Goal: Task Accomplishment & Management: Complete application form

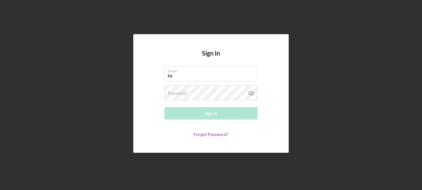
type input "[EMAIL_ADDRESS][DOMAIN_NAME]"
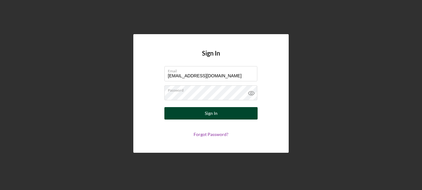
click at [211, 112] on div "Sign In" at bounding box center [211, 113] width 13 height 12
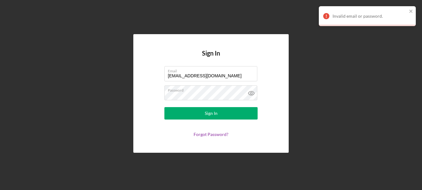
click at [343, 16] on div "Invalid email or password." at bounding box center [369, 16] width 75 height 5
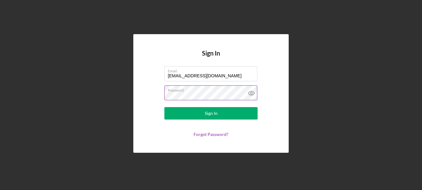
click at [249, 91] on icon at bounding box center [251, 93] width 16 height 16
click at [154, 132] on form "Email [EMAIL_ADDRESS][DOMAIN_NAME] Password Sign In Forgot Password?" at bounding box center [211, 101] width 124 height 71
click at [201, 135] on link "Forgot Password?" at bounding box center [210, 134] width 35 height 5
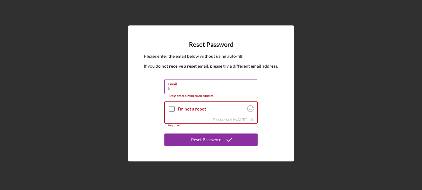
type input "[EMAIL_ADDRESS][DOMAIN_NAME]"
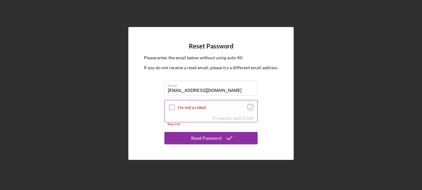
click at [172, 107] on input "I'm not a robot" at bounding box center [172, 108] width 6 height 6
checkbox input "true"
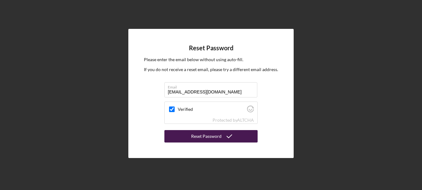
click at [196, 133] on div "Reset Password" at bounding box center [206, 136] width 30 height 12
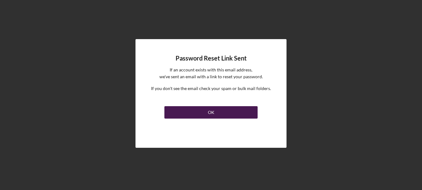
click at [215, 109] on button "OK" at bounding box center [210, 112] width 93 height 12
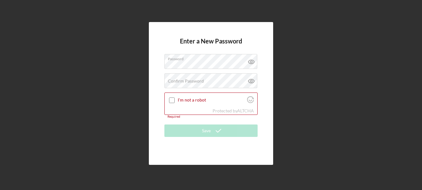
click at [235, 160] on div "Enter a New Password Password Confirm Password Passwords do not match. I'm not …" at bounding box center [211, 93] width 124 height 143
click at [200, 83] on label "Confirm Password" at bounding box center [186, 81] width 36 height 5
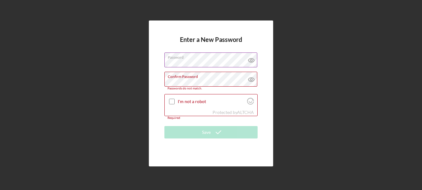
click at [252, 61] on icon at bounding box center [251, 60] width 16 height 16
click at [250, 78] on icon at bounding box center [251, 80] width 6 height 4
click at [227, 79] on label "Confirm Password" at bounding box center [212, 75] width 89 height 7
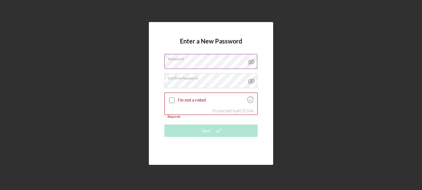
click at [264, 61] on div "Enter a New Password Password Confirm Password I'm not a robot Protected by ALT…" at bounding box center [211, 93] width 124 height 143
click at [172, 100] on input "I'm not a robot" at bounding box center [172, 101] width 6 height 6
checkbox input "true"
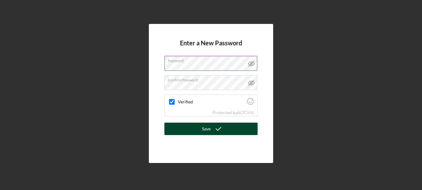
click at [208, 127] on div "Save" at bounding box center [206, 129] width 9 height 12
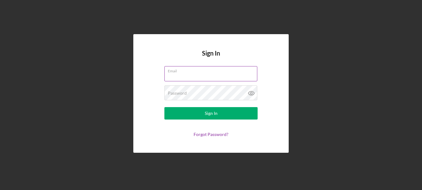
click at [182, 77] on input "Email" at bounding box center [210, 73] width 93 height 15
type input "[EMAIL_ADDRESS][DOMAIN_NAME]"
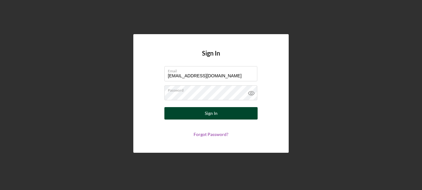
click at [207, 111] on div "Sign In" at bounding box center [211, 113] width 13 height 12
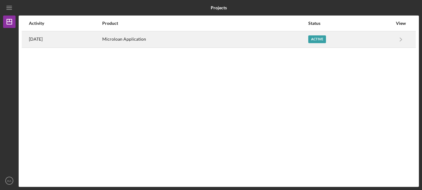
click at [149, 39] on div "Microloan Application" at bounding box center [204, 40] width 205 height 16
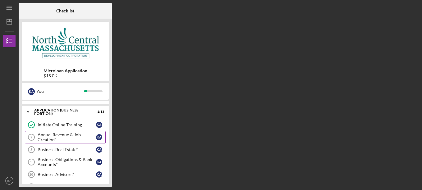
scroll to position [9, 0]
click at [66, 136] on div "Annual Revenue & Job Creation*" at bounding box center [67, 138] width 58 height 10
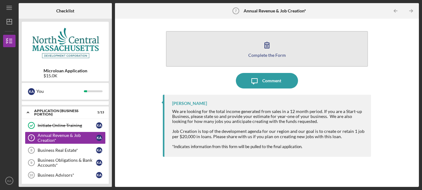
click at [266, 53] on div "Complete the Form" at bounding box center [267, 55] width 38 height 5
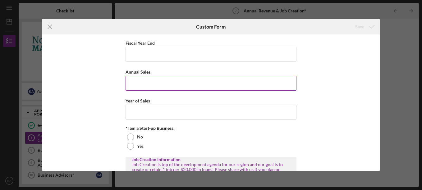
scroll to position [30, 0]
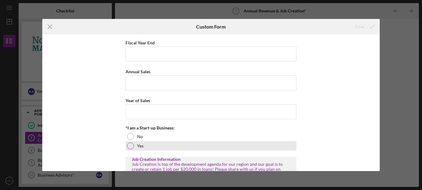
click at [130, 149] on div at bounding box center [130, 146] width 7 height 7
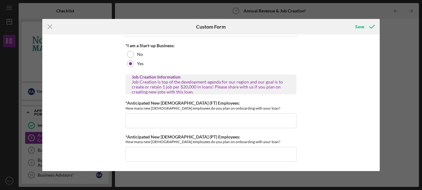
scroll to position [117, 0]
click at [153, 116] on input "*Anticipated New Full-Time (FT) Employees:" at bounding box center [210, 120] width 171 height 15
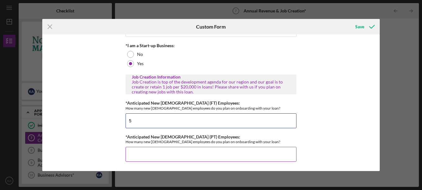
type input "5"
click at [150, 152] on input "*Anticipated New Part-Time (PT) Employees:" at bounding box center [210, 154] width 171 height 15
type input "2"
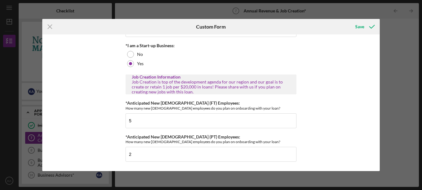
click at [319, 102] on div "Annual Revenue Business revenue is the grand total of your income generated by …" at bounding box center [210, 102] width 337 height 137
click at [359, 27] on div "Save" at bounding box center [359, 26] width 9 height 12
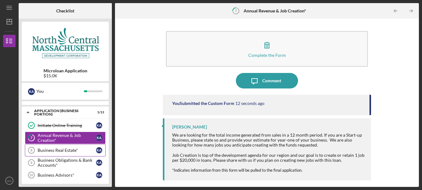
click at [55, 150] on div "Business Real Estate*" at bounding box center [67, 150] width 58 height 5
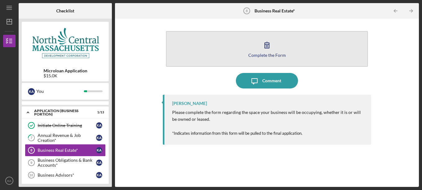
click at [270, 48] on icon "button" at bounding box center [267, 45] width 16 height 16
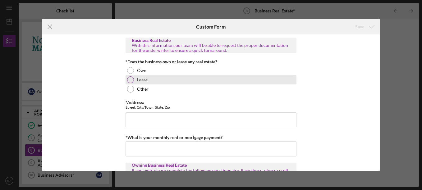
click at [130, 79] on div at bounding box center [130, 79] width 7 height 7
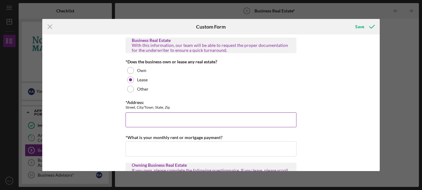
click at [137, 120] on input "*Address:" at bounding box center [210, 119] width 171 height 15
type input "128 Main Street, Suite 5 Sturbridge, MA 01566"
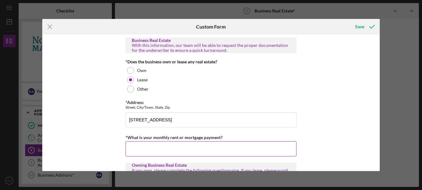
click at [134, 147] on input "*What is your monthly rent or mortgage payment?" at bounding box center [210, 148] width 171 height 15
click at [164, 147] on input "$1912" at bounding box center [210, 148] width 171 height 15
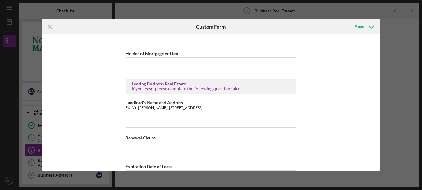
scroll to position [219, 0]
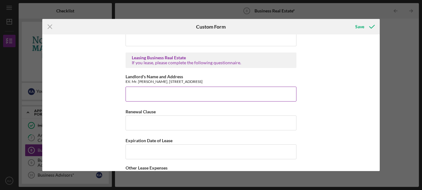
type input "$1912.00"
click at [181, 94] on input "Landlord's Name and Address" at bounding box center [210, 94] width 171 height 15
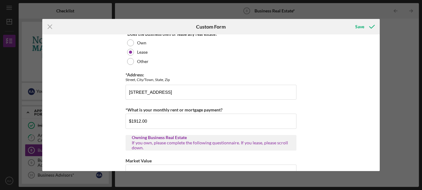
scroll to position [0, 0]
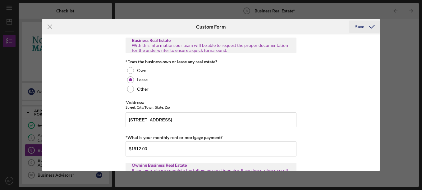
click at [359, 25] on div "Save" at bounding box center [359, 26] width 9 height 12
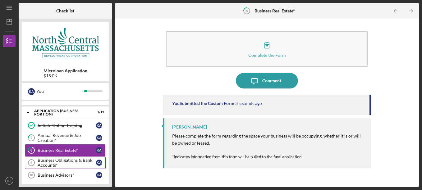
click at [76, 161] on div "Business Obligations & Bank Accounts*" at bounding box center [67, 163] width 58 height 10
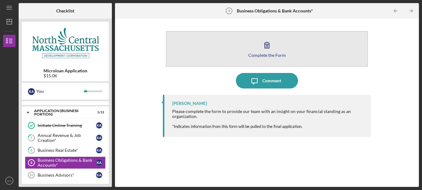
click at [267, 49] on icon "button" at bounding box center [267, 45] width 16 height 16
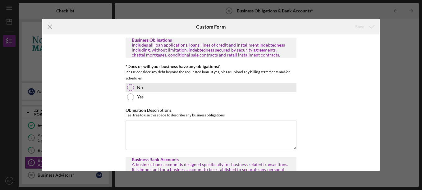
click at [132, 86] on div at bounding box center [130, 87] width 7 height 7
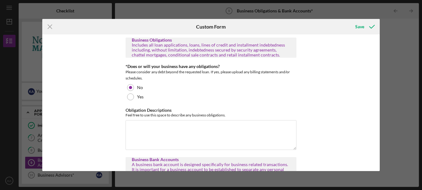
click at [107, 129] on div "Business Obligations Includes all loan applications, loans, lines of credit and…" at bounding box center [210, 102] width 337 height 137
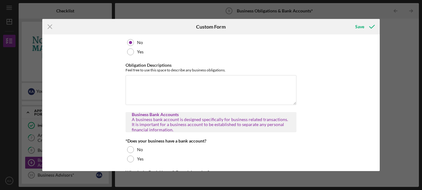
scroll to position [88, 0]
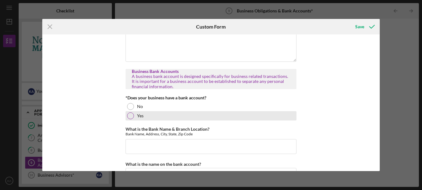
click at [132, 116] on div at bounding box center [130, 115] width 7 height 7
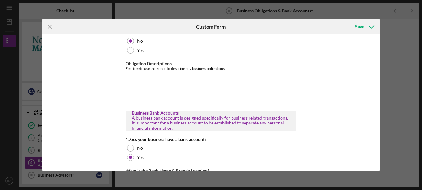
scroll to position [46, 0]
click at [360, 24] on div "Save" at bounding box center [359, 26] width 9 height 12
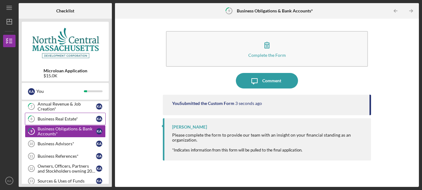
scroll to position [41, 0]
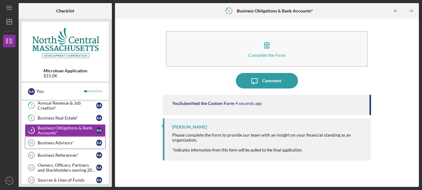
click at [68, 142] on div "Business Advisors*" at bounding box center [67, 142] width 58 height 5
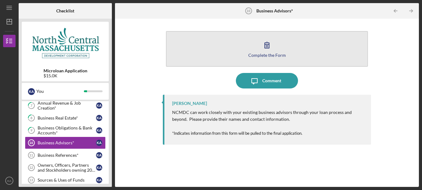
click at [263, 50] on icon "button" at bounding box center [267, 45] width 16 height 16
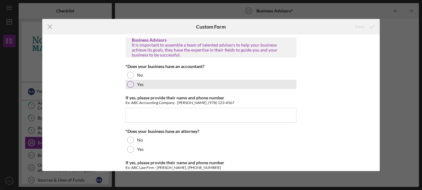
click at [128, 86] on div at bounding box center [130, 84] width 7 height 7
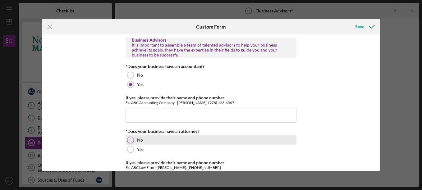
click at [129, 140] on div at bounding box center [130, 140] width 7 height 7
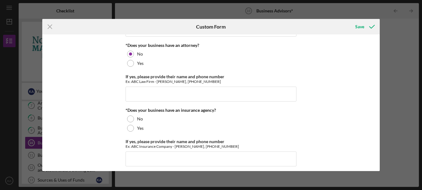
scroll to position [88, 0]
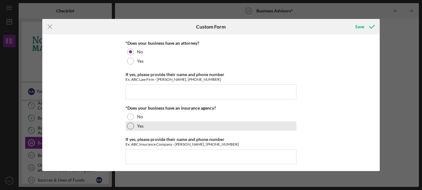
click at [129, 126] on div at bounding box center [130, 126] width 7 height 7
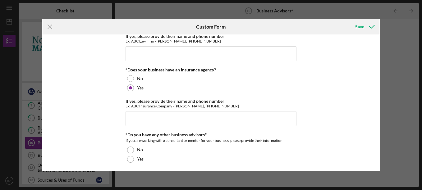
scroll to position [154, 0]
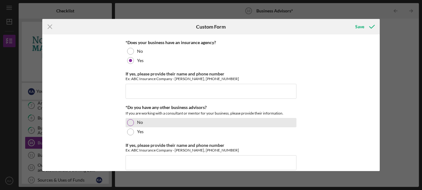
click at [131, 123] on div at bounding box center [130, 122] width 7 height 7
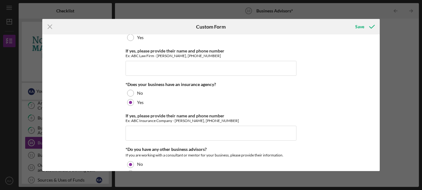
scroll to position [112, 0]
click at [360, 25] on div "Save" at bounding box center [359, 26] width 9 height 12
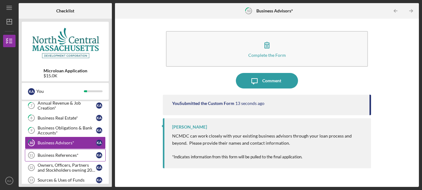
click at [61, 153] on div "Business References*" at bounding box center [67, 155] width 58 height 5
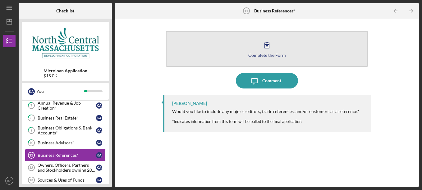
click at [265, 45] on icon "button" at bounding box center [267, 45] width 4 height 6
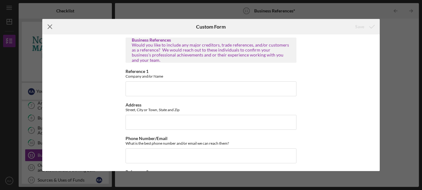
click at [49, 26] on line at bounding box center [50, 27] width 4 height 4
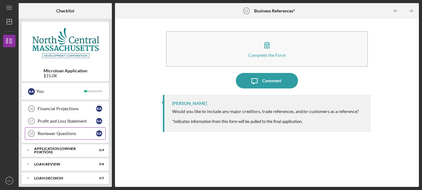
scroll to position [150, 0]
drag, startPoint x: 120, startPoint y: 17, endPoint x: 148, endPoint y: 7, distance: 29.3
click at [148, 7] on div at bounding box center [165, 11] width 101 height 16
